Goal: Information Seeking & Learning: Learn about a topic

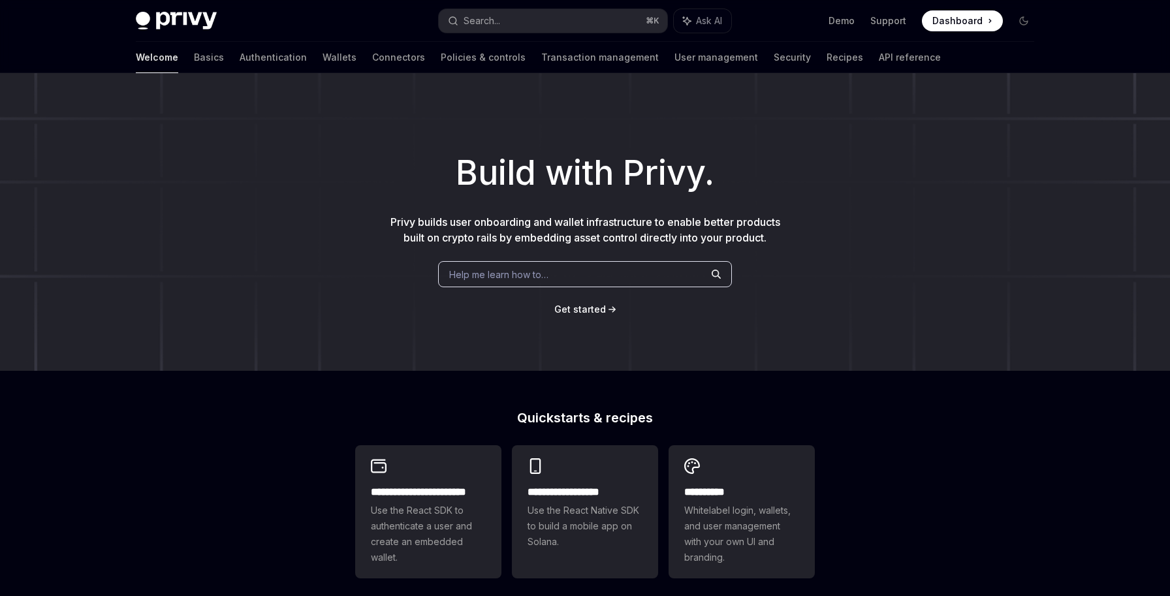
scroll to position [328, 0]
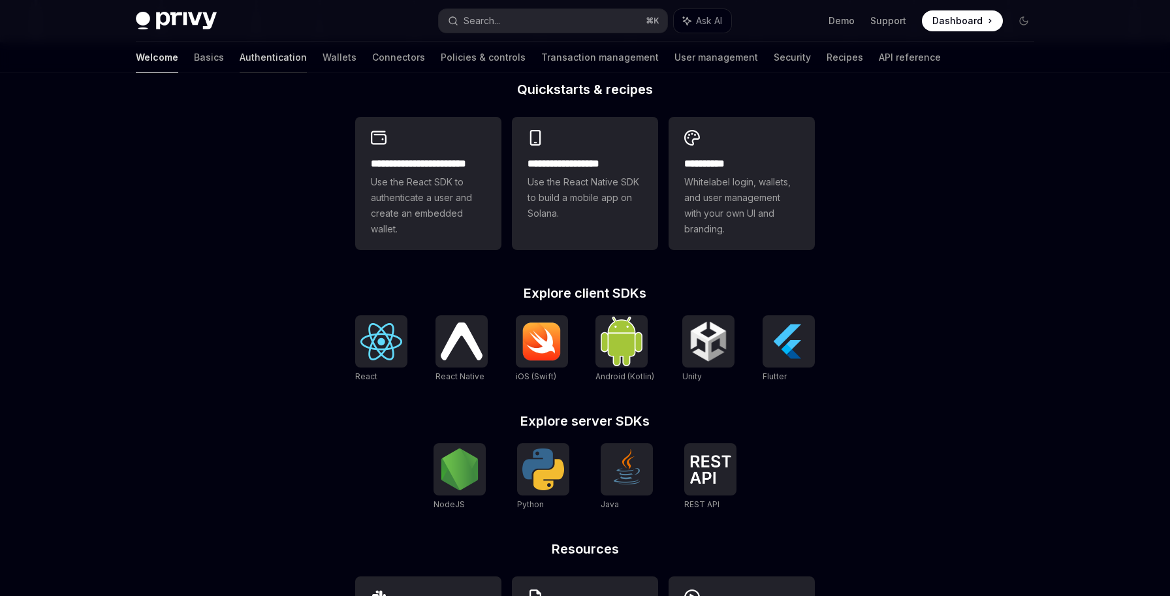
click at [240, 61] on link "Authentication" at bounding box center [273, 57] width 67 height 31
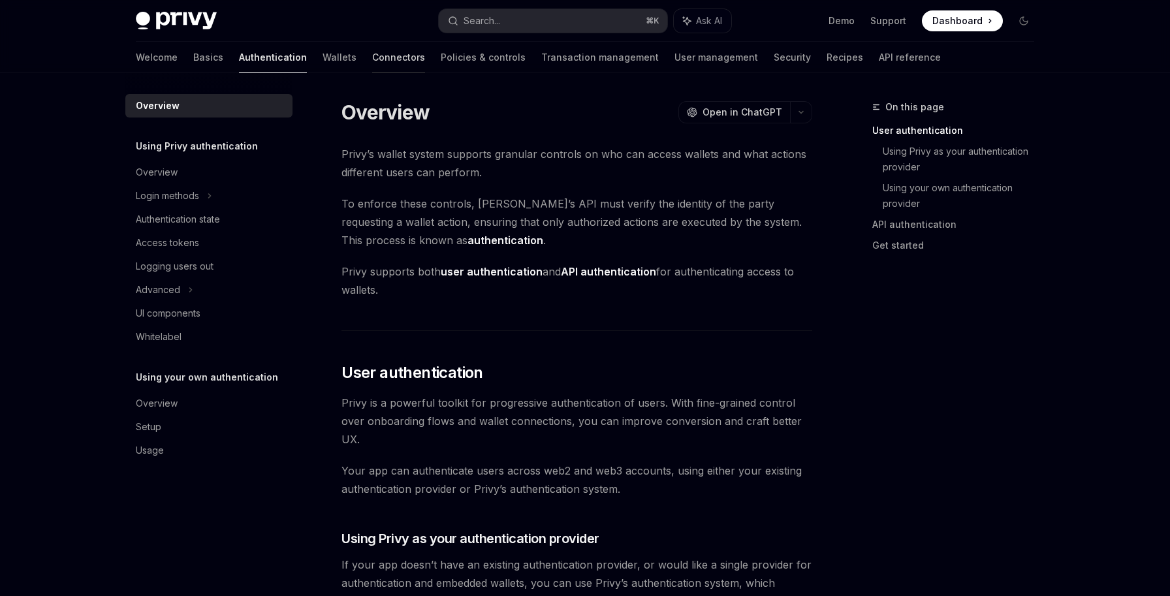
click at [372, 61] on link "Connectors" at bounding box center [398, 57] width 53 height 31
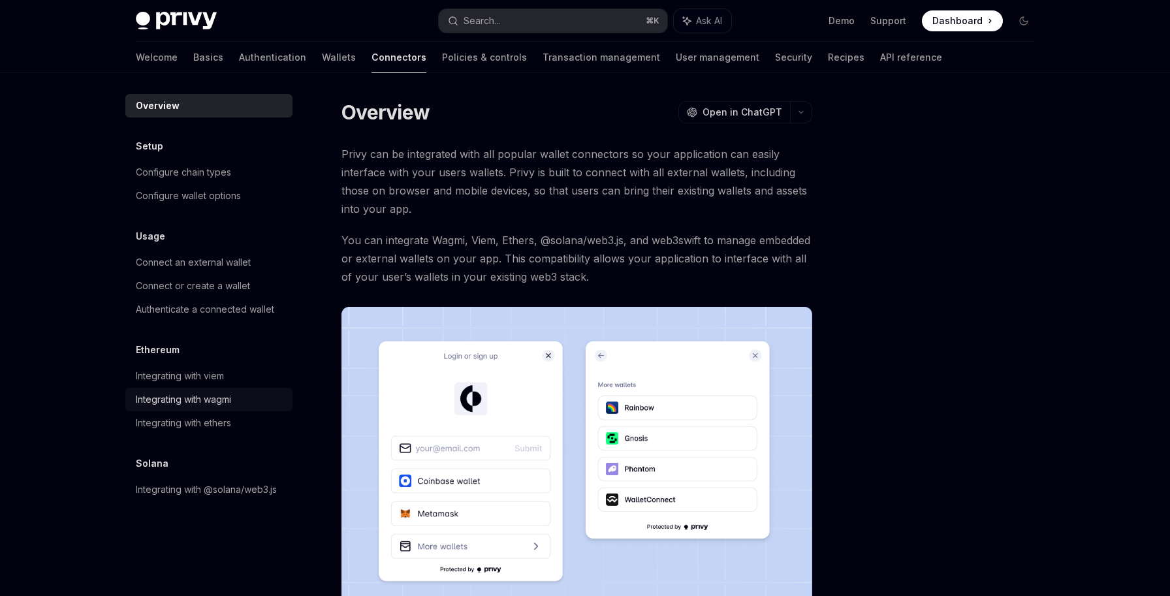
click at [208, 404] on div "Integrating with wagmi" at bounding box center [183, 400] width 95 height 16
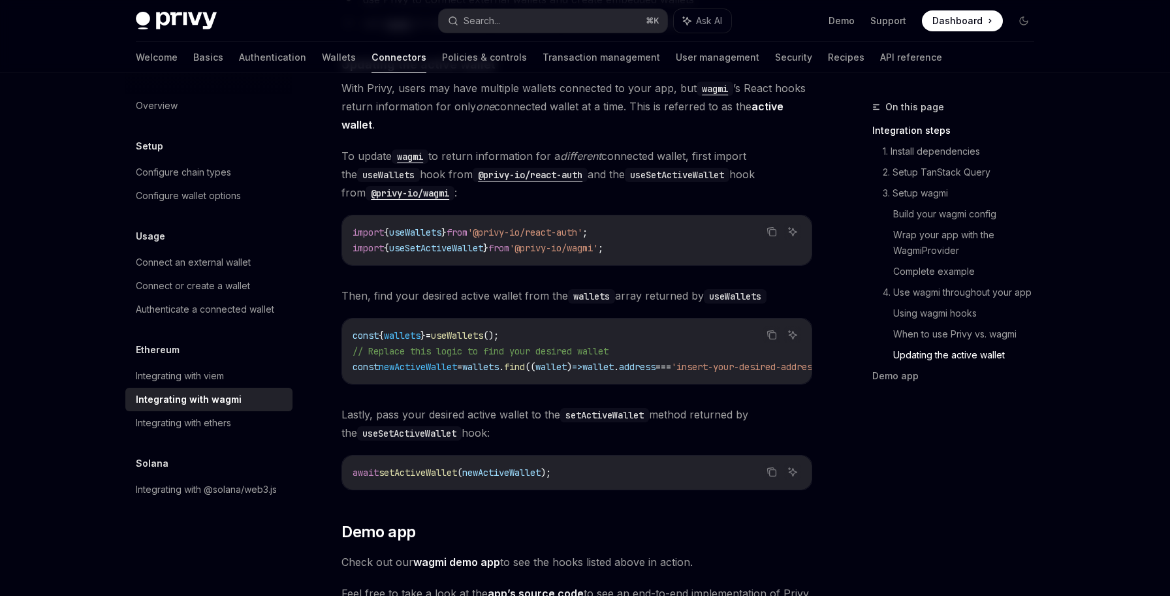
scroll to position [3522, 0]
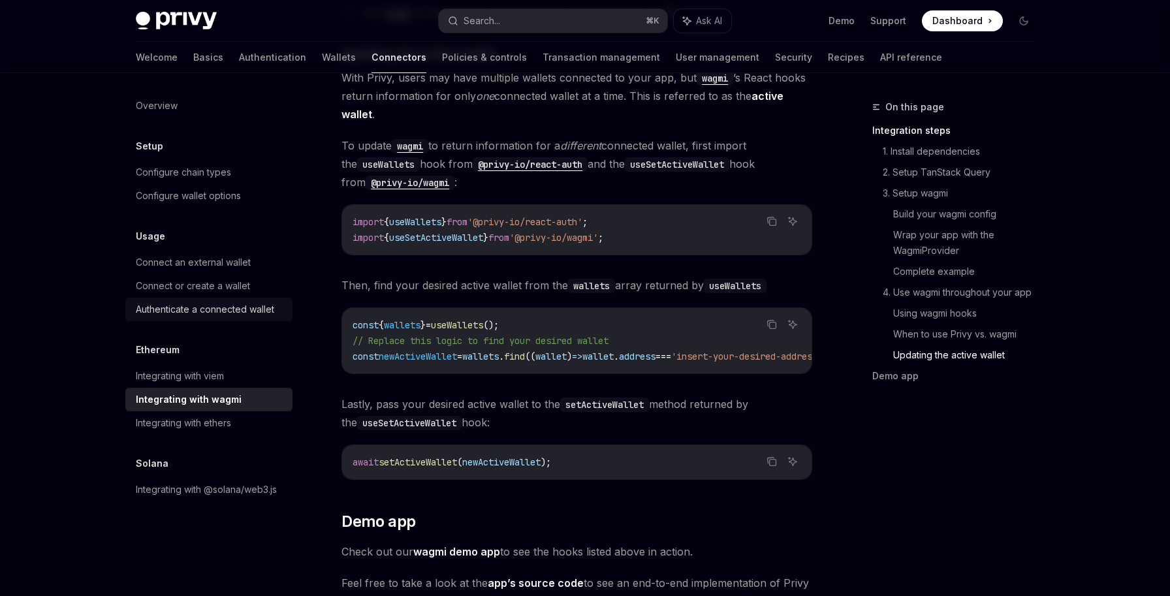
click at [257, 304] on div "Authenticate a connected wallet" at bounding box center [205, 310] width 138 height 16
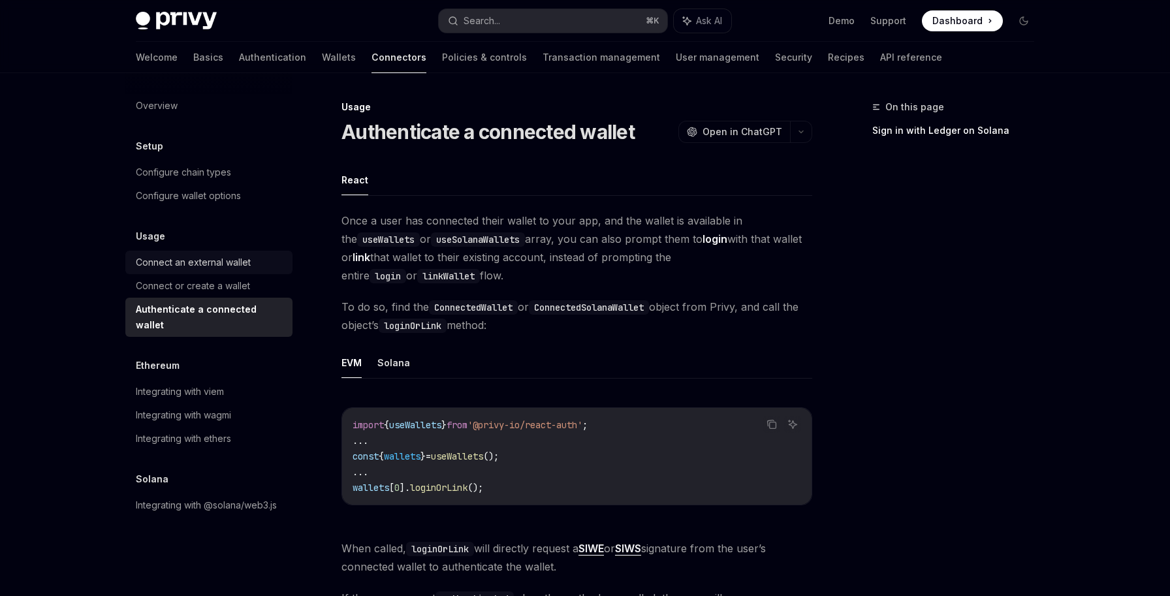
click at [259, 272] on link "Connect an external wallet" at bounding box center [208, 262] width 167 height 23
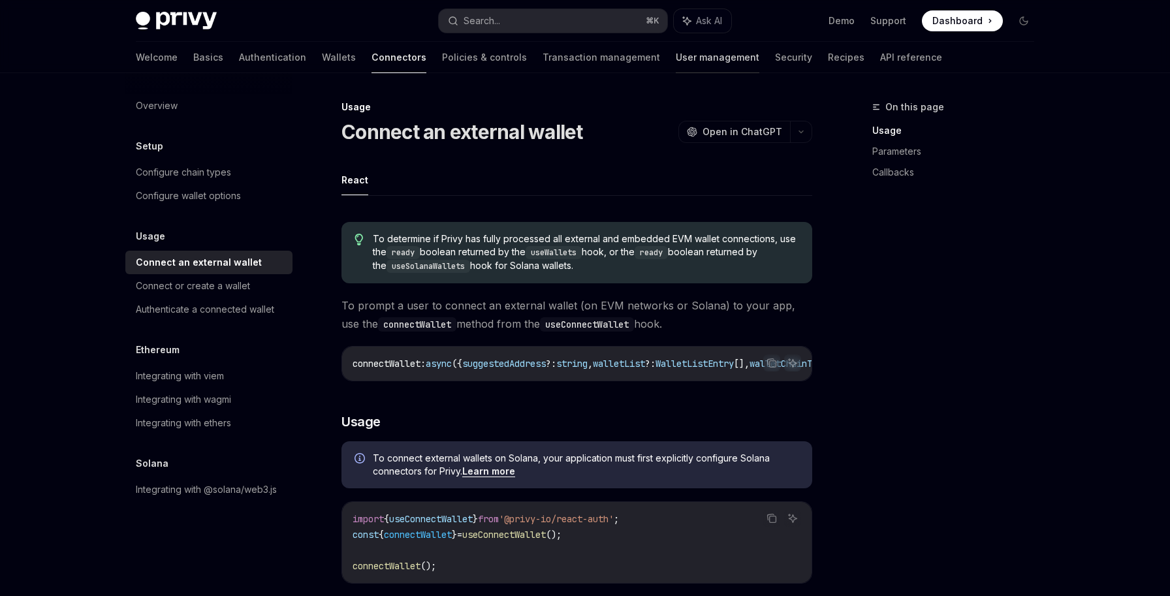
click at [676, 61] on link "User management" at bounding box center [718, 57] width 84 height 31
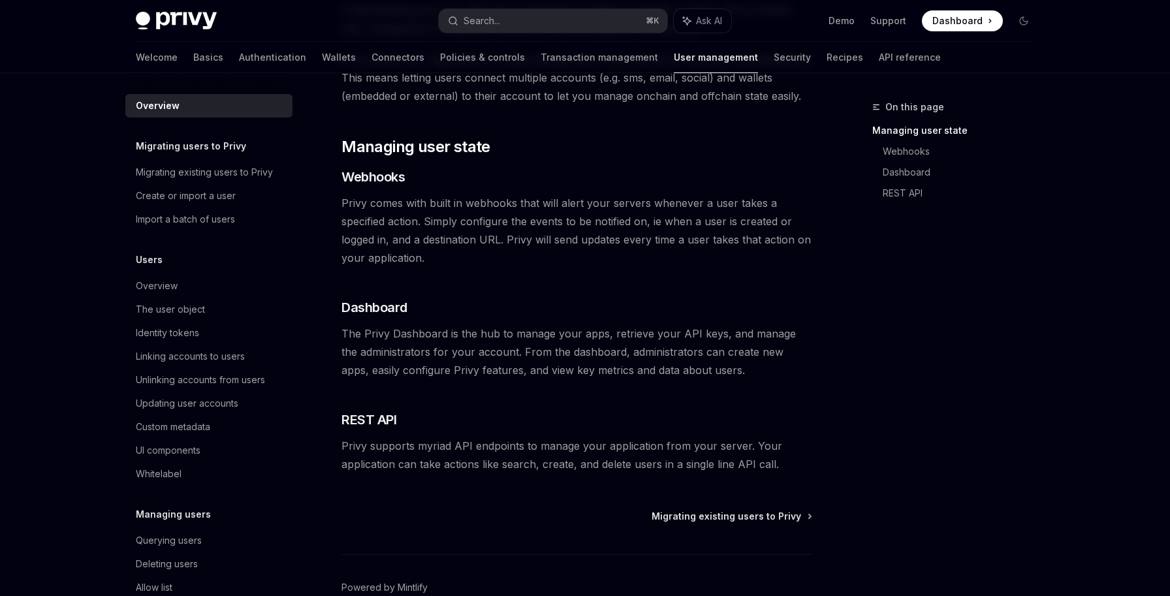
scroll to position [215, 0]
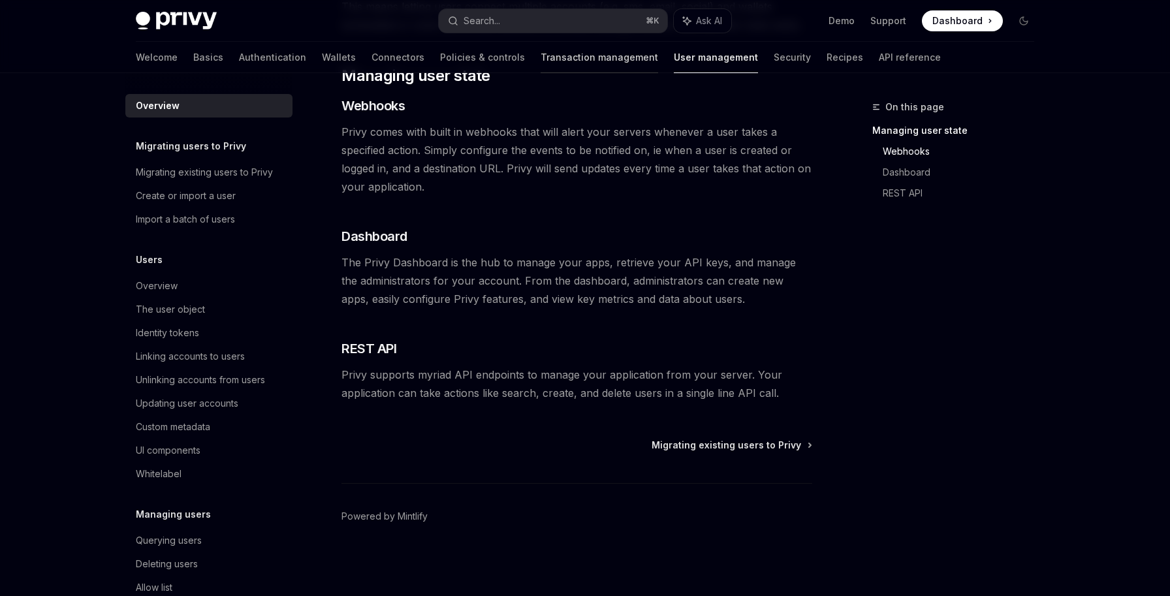
click at [540, 58] on link "Transaction management" at bounding box center [598, 57] width 117 height 31
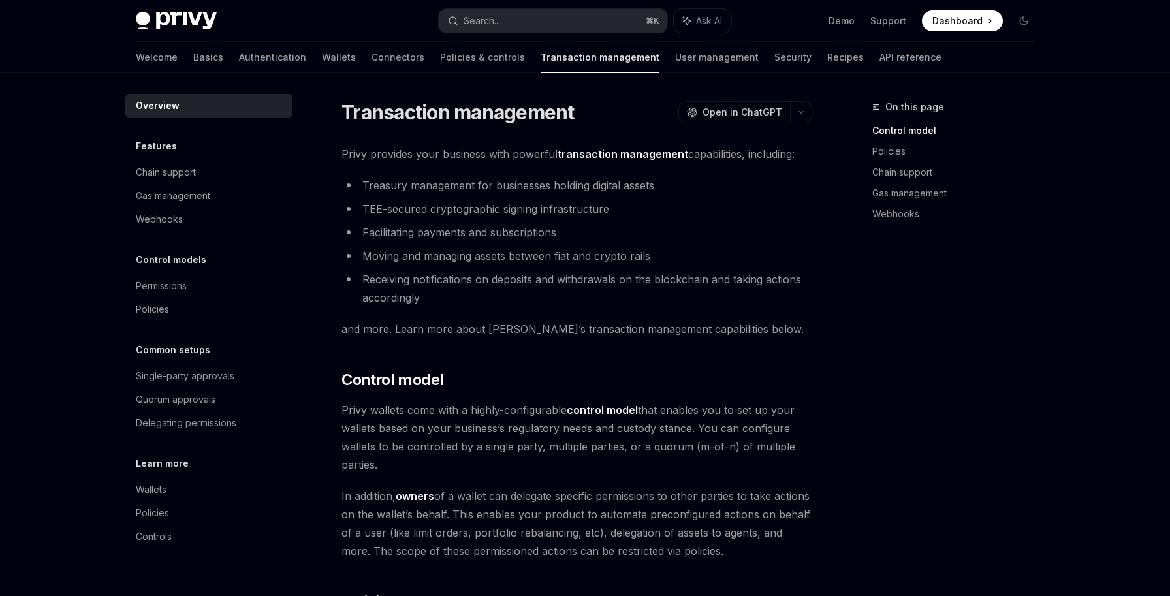
click at [294, 60] on div "Welcome Basics Authentication Wallets Connectors Policies & controls Transactio…" at bounding box center [539, 57] width 806 height 31
click at [322, 60] on link "Wallets" at bounding box center [339, 57] width 34 height 31
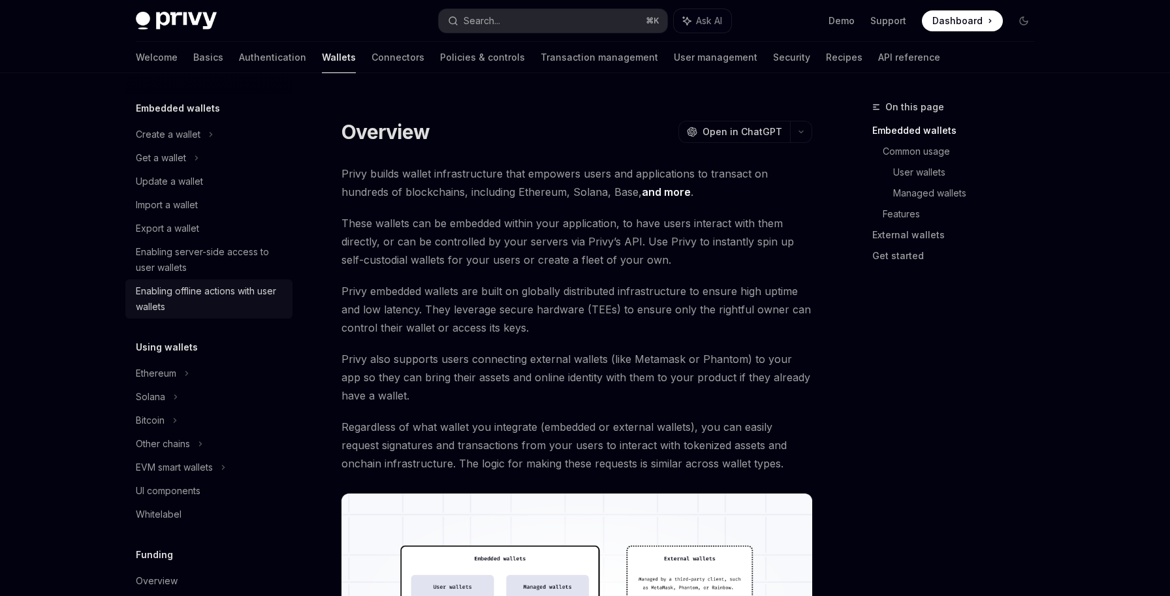
scroll to position [69, 0]
click at [195, 442] on div "Other chains" at bounding box center [208, 442] width 167 height 23
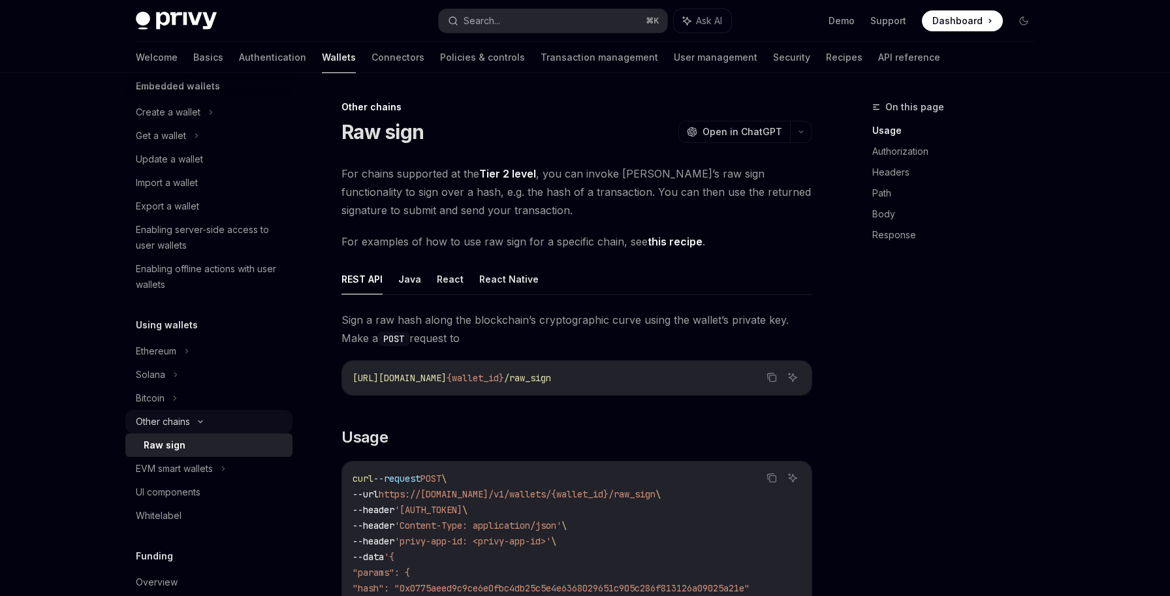
scroll to position [91, 0]
click at [501, 174] on link "Tier 2 level" at bounding box center [507, 174] width 57 height 14
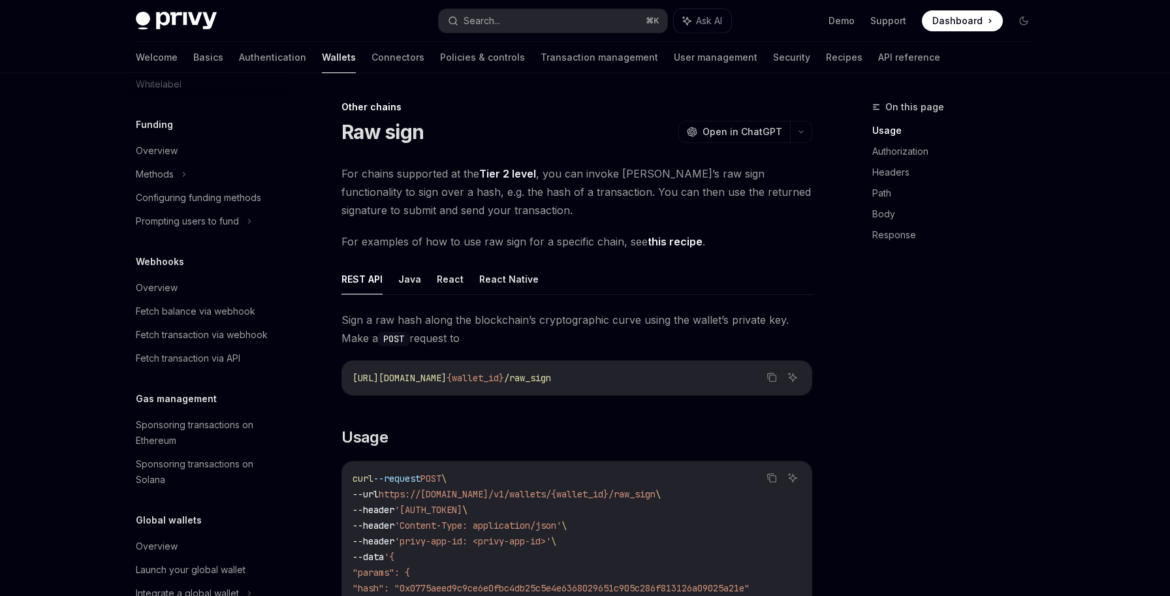
scroll to position [557, 0]
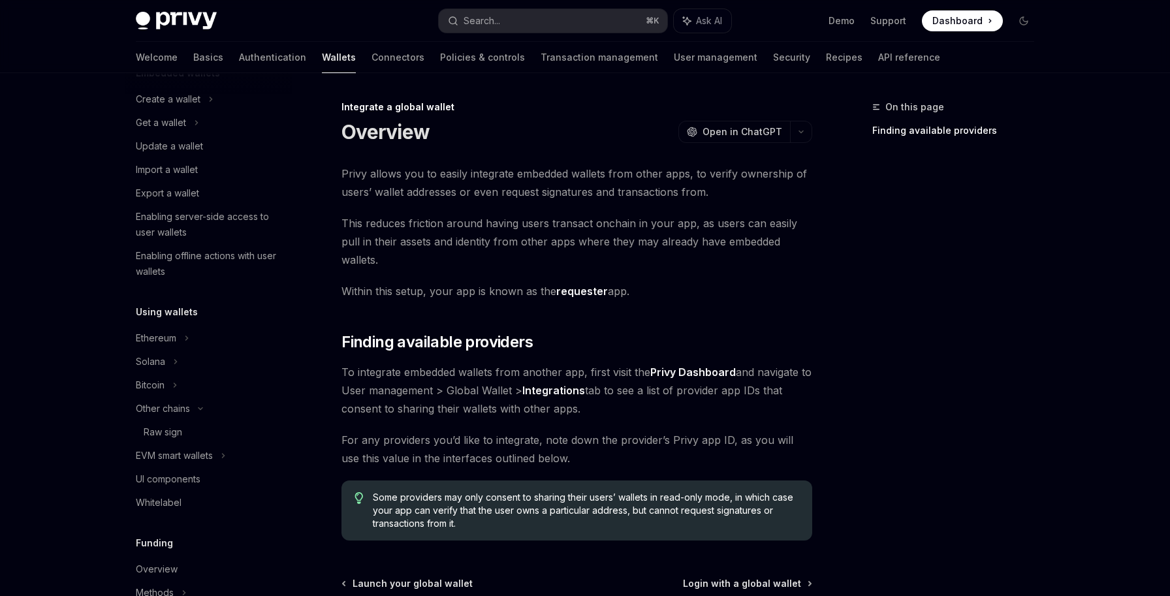
scroll to position [99, 0]
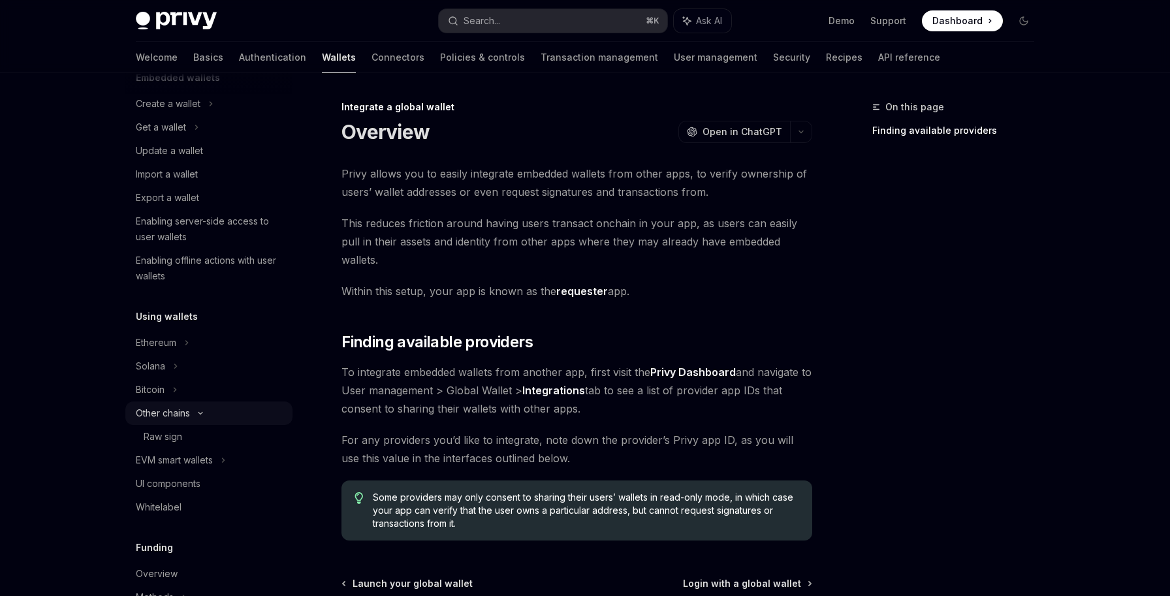
click at [204, 417] on div "Other chains" at bounding box center [208, 412] width 167 height 23
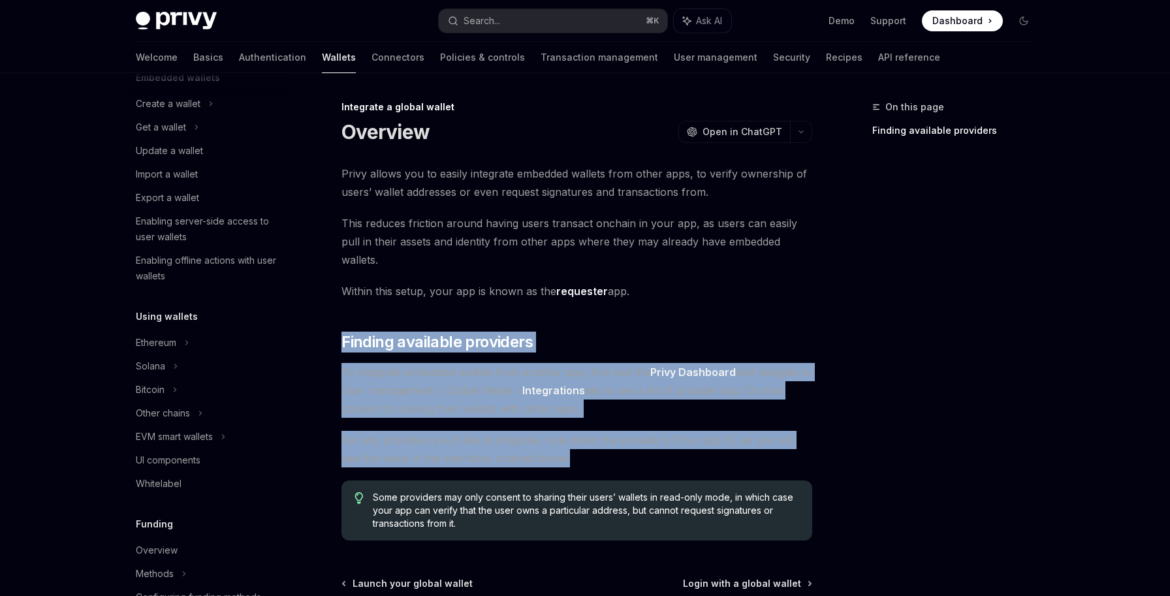
drag, startPoint x: 555, startPoint y: 439, endPoint x: 343, endPoint y: 296, distance: 255.8
click at [343, 296] on div "Privy allows you to easily integrate embedded wallets from other apps, to verif…" at bounding box center [576, 352] width 471 height 376
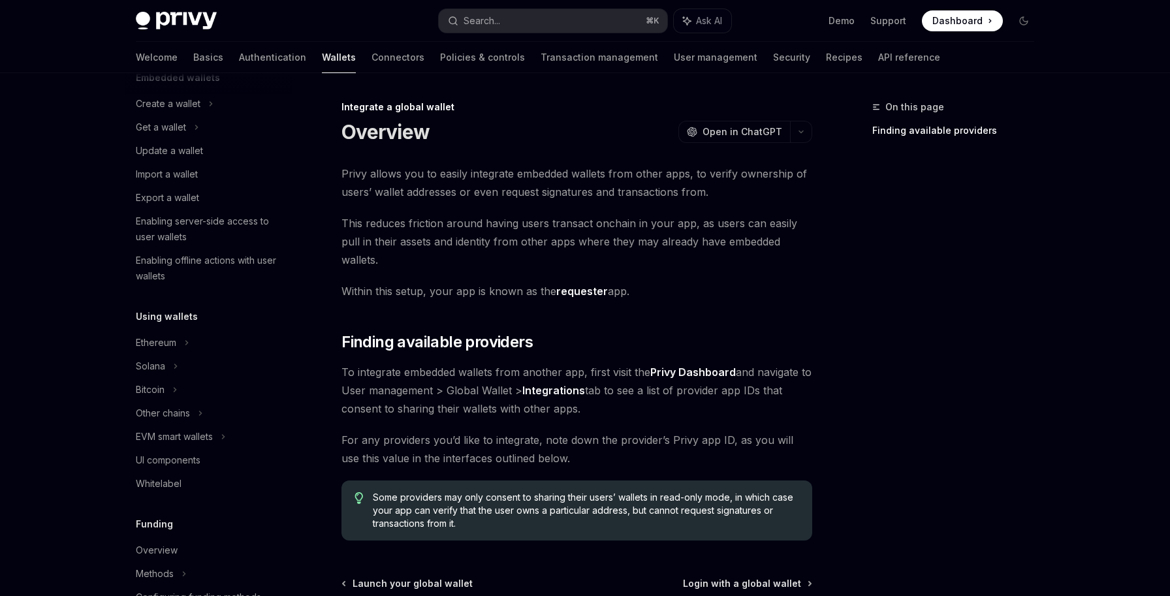
click at [364, 282] on span "Within this setup, your app is known as the requester app." at bounding box center [576, 291] width 471 height 18
drag, startPoint x: 636, startPoint y: 277, endPoint x: 341, endPoint y: 110, distance: 339.1
click at [341, 110] on div "Integrate a global wallet Overview OpenAI Open in ChatGPT OpenAI Open in ChatGP…" at bounding box center [454, 416] width 721 height 635
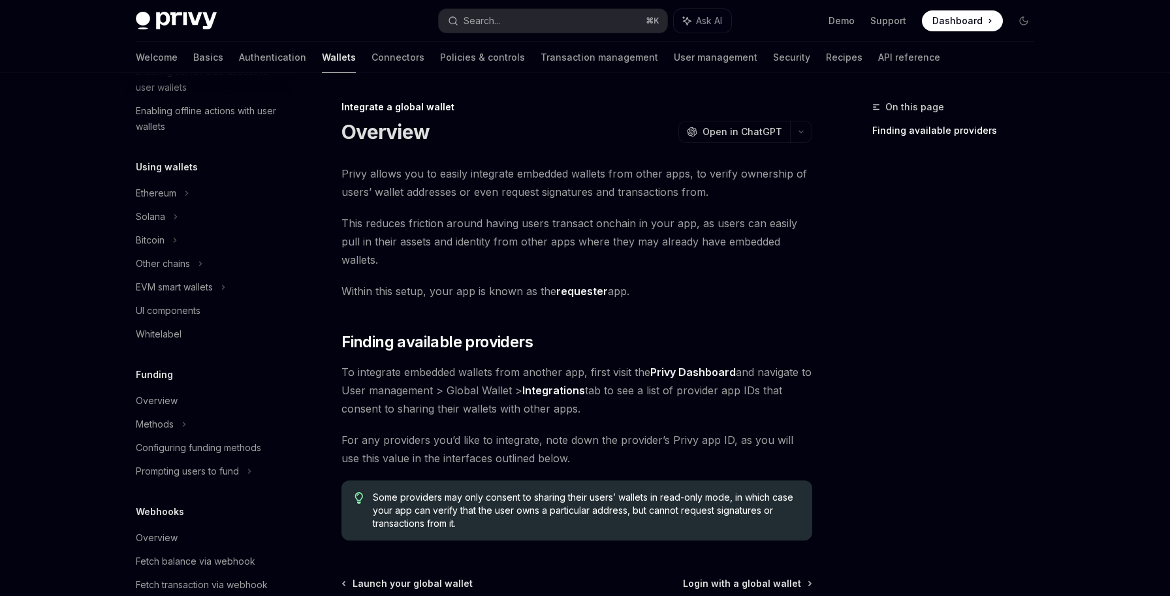
scroll to position [249, 0]
click at [371, 65] on link "Connectors" at bounding box center [397, 57] width 53 height 31
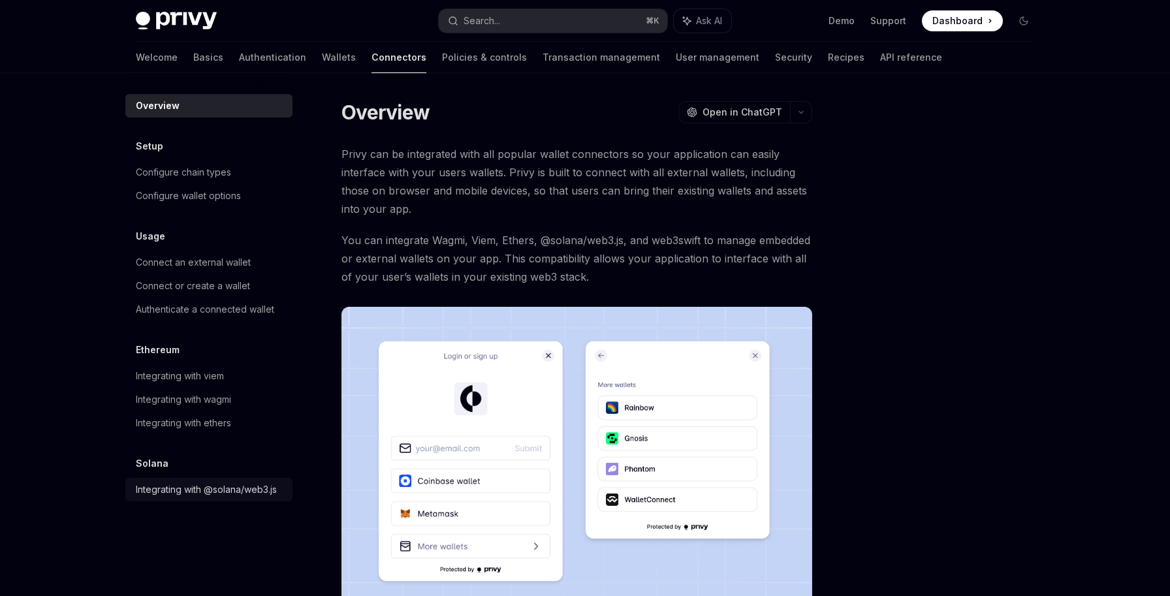
click at [221, 482] on div "Integrating with @solana/web3.js" at bounding box center [206, 490] width 141 height 16
type textarea "*"
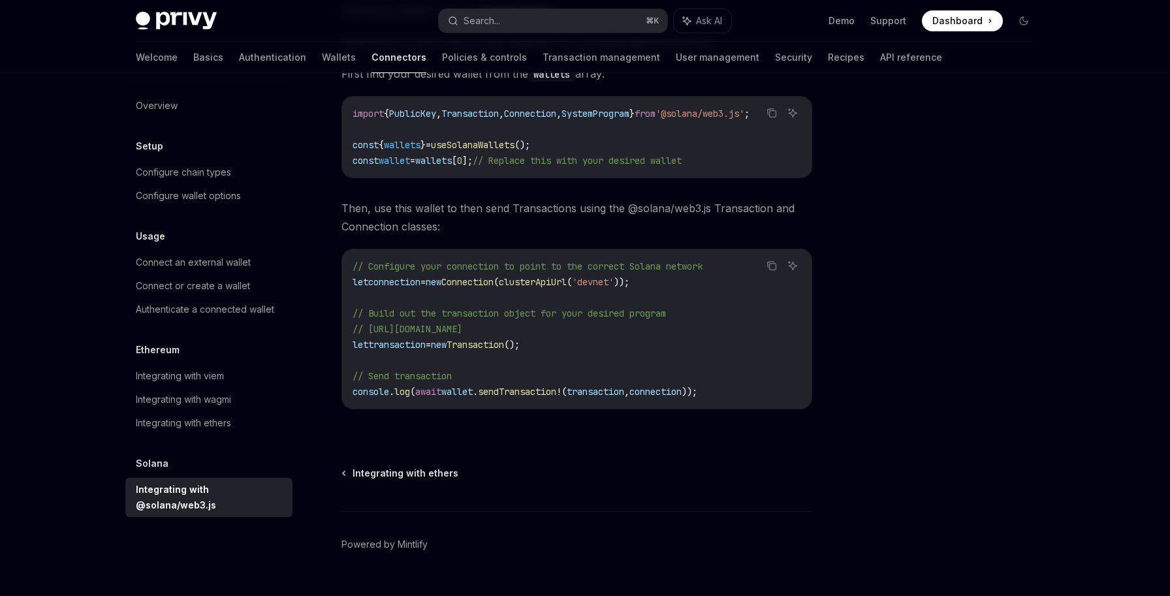
scroll to position [261, 0]
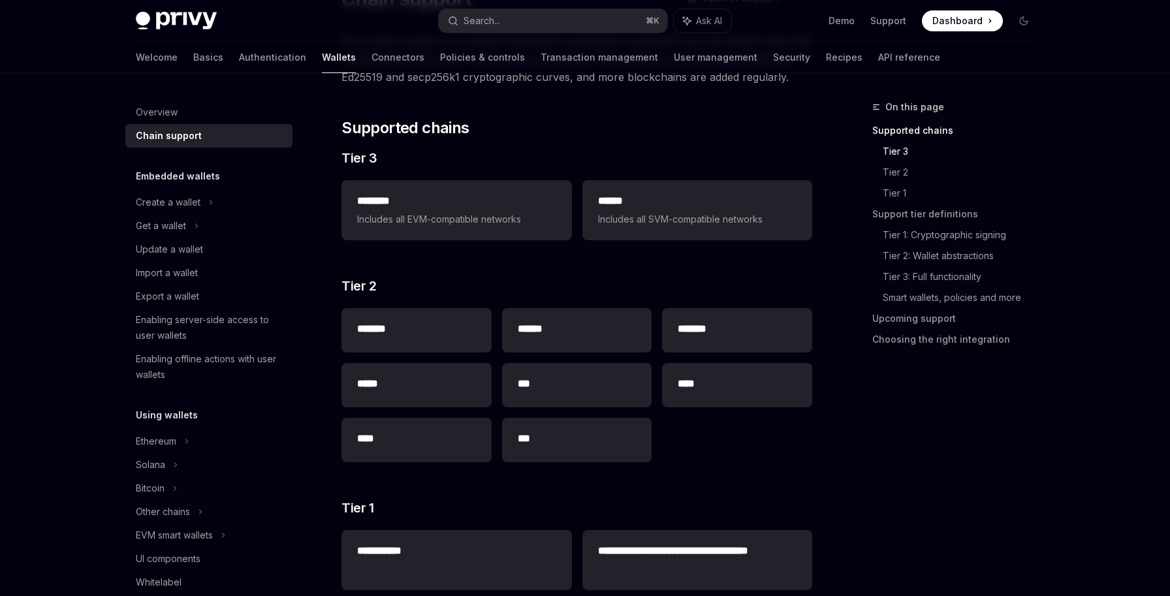
scroll to position [291, 0]
